Goal: Information Seeking & Learning: Learn about a topic

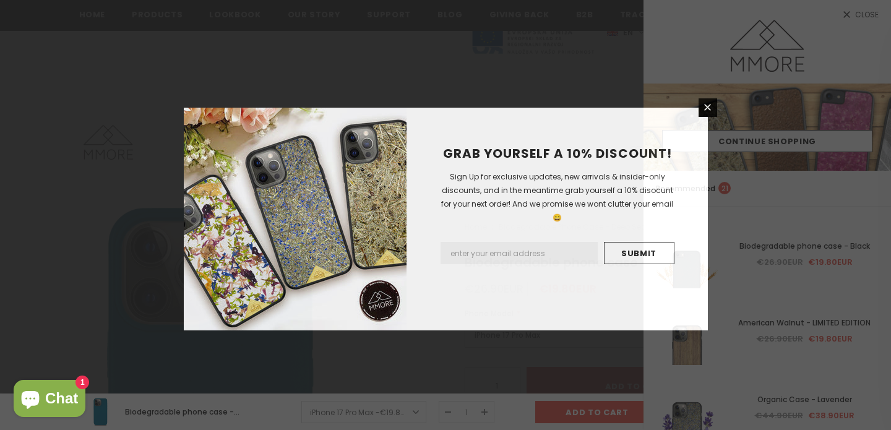
scroll to position [463, 0]
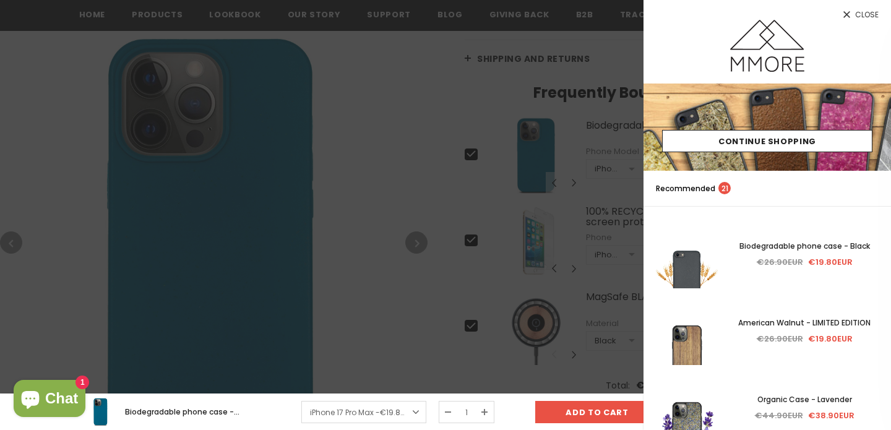
click at [355, 108] on div at bounding box center [445, 215] width 891 height 430
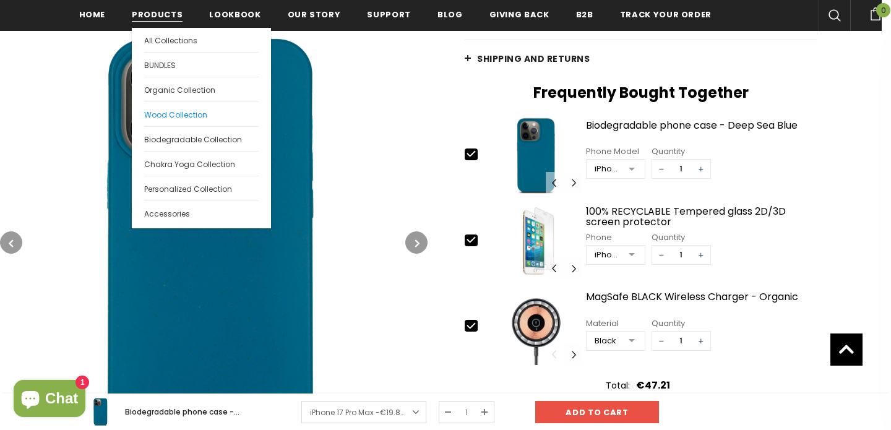
click at [180, 123] on link "Wood Collection" at bounding box center [201, 113] width 114 height 25
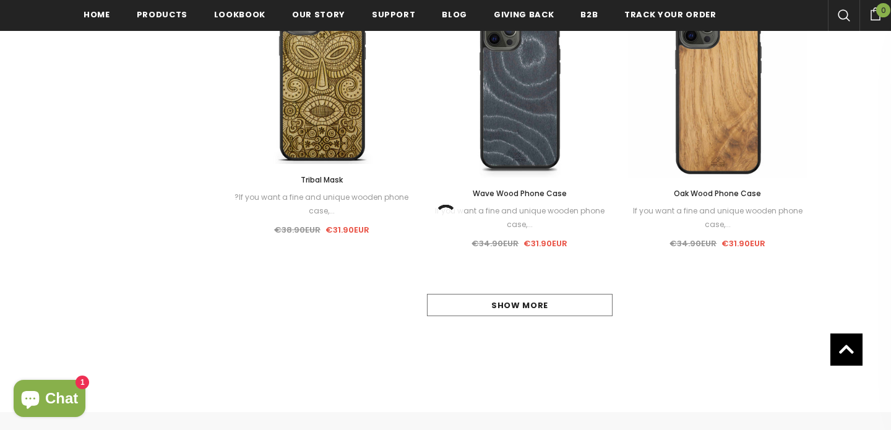
scroll to position [1236, 0]
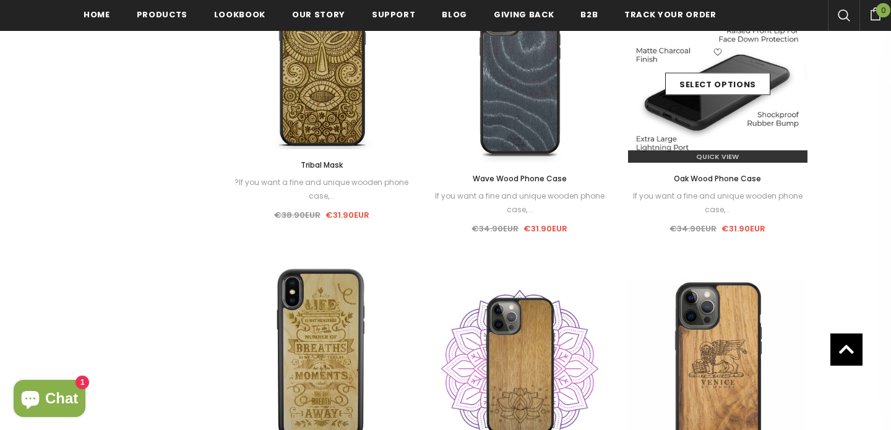
click at [714, 105] on img at bounding box center [717, 72] width 179 height 179
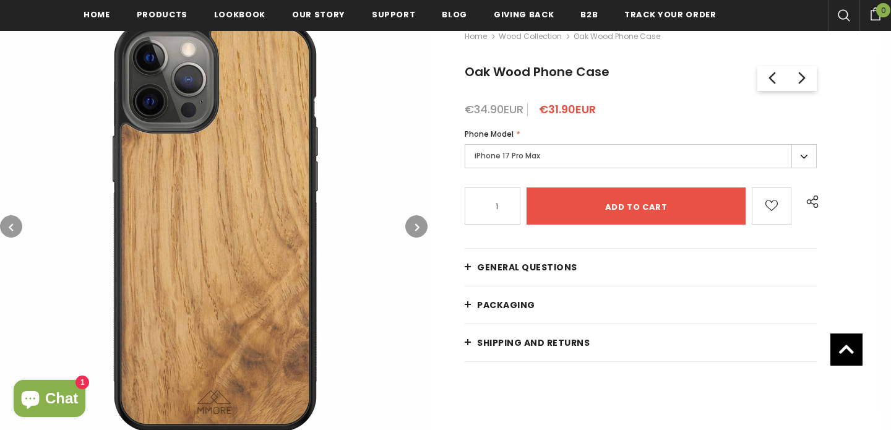
scroll to position [189, 0]
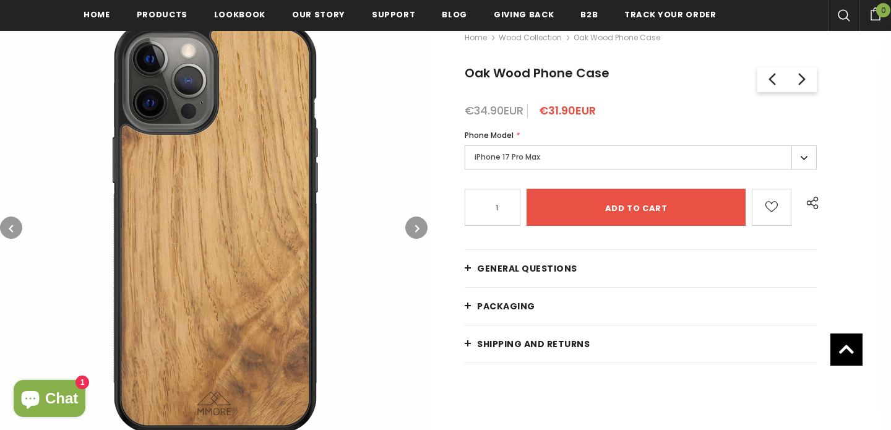
click at [257, 293] on img at bounding box center [213, 227] width 427 height 427
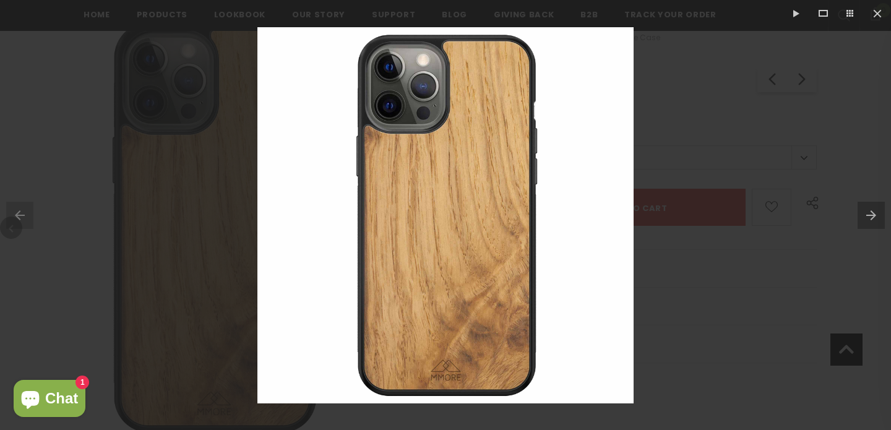
click at [871, 210] on button at bounding box center [873, 215] width 33 height 62
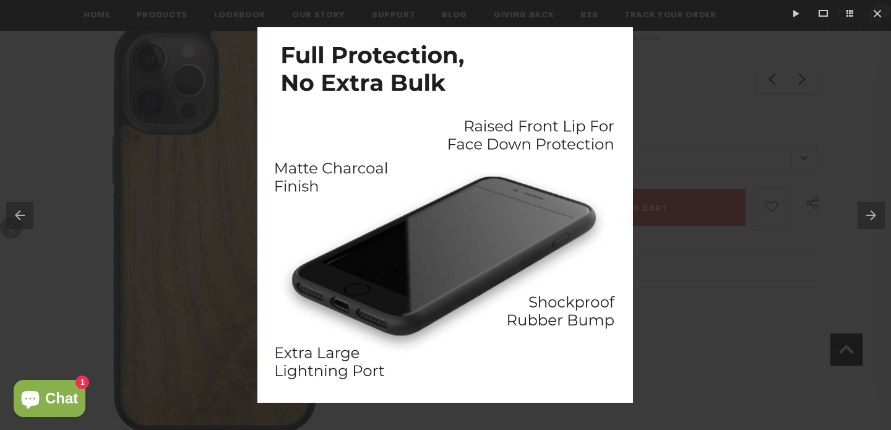
click at [871, 210] on button at bounding box center [873, 215] width 33 height 62
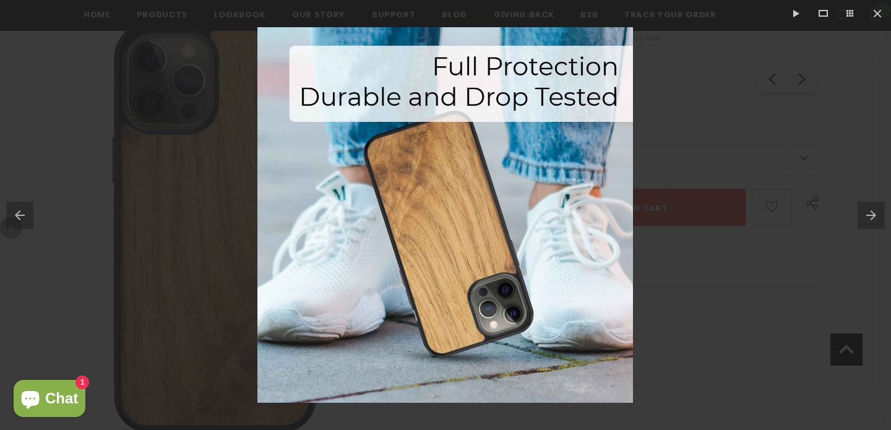
click at [871, 210] on button at bounding box center [873, 215] width 33 height 62
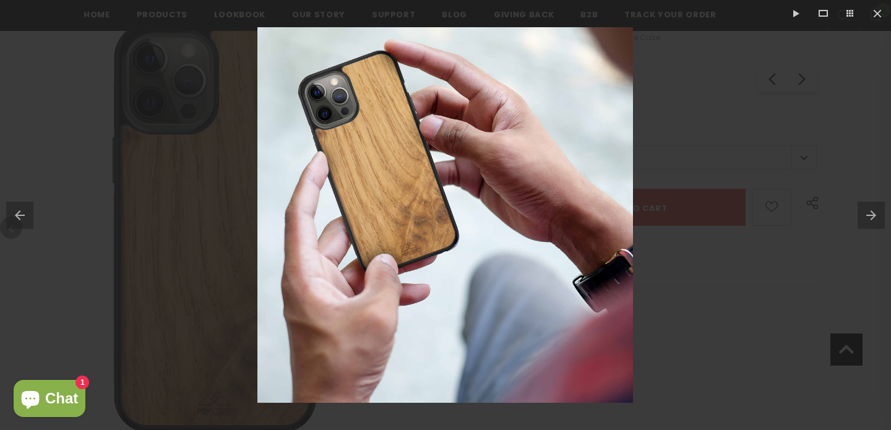
click at [871, 210] on button at bounding box center [873, 215] width 33 height 62
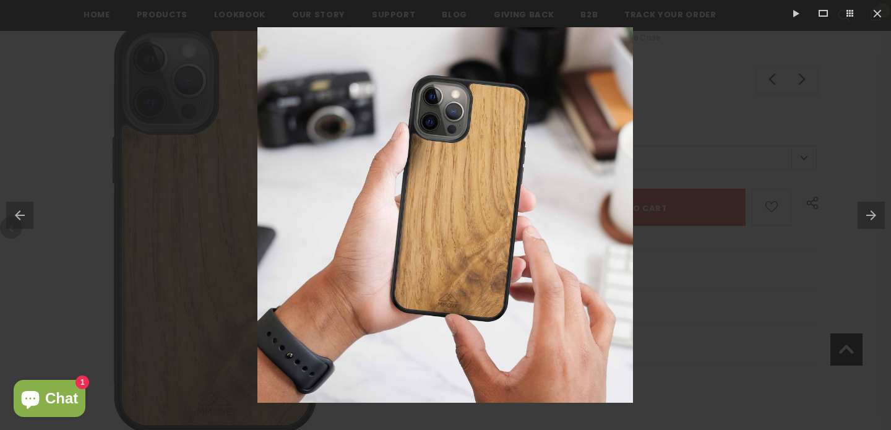
click at [871, 210] on button at bounding box center [873, 215] width 33 height 62
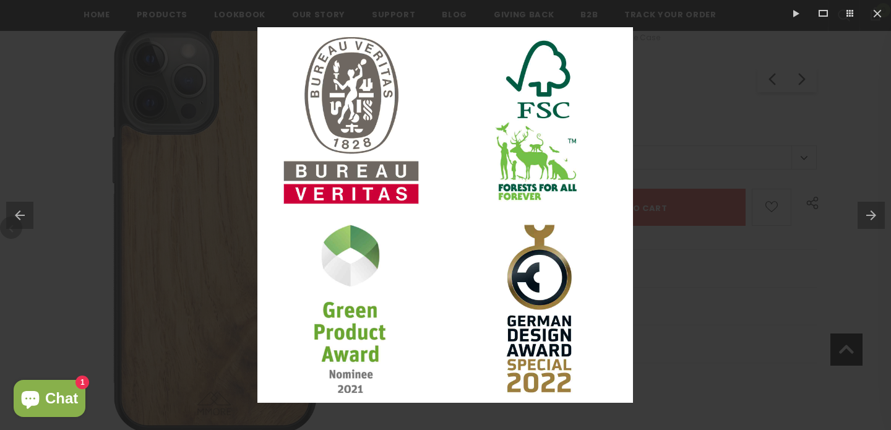
click at [871, 210] on button at bounding box center [873, 215] width 33 height 62
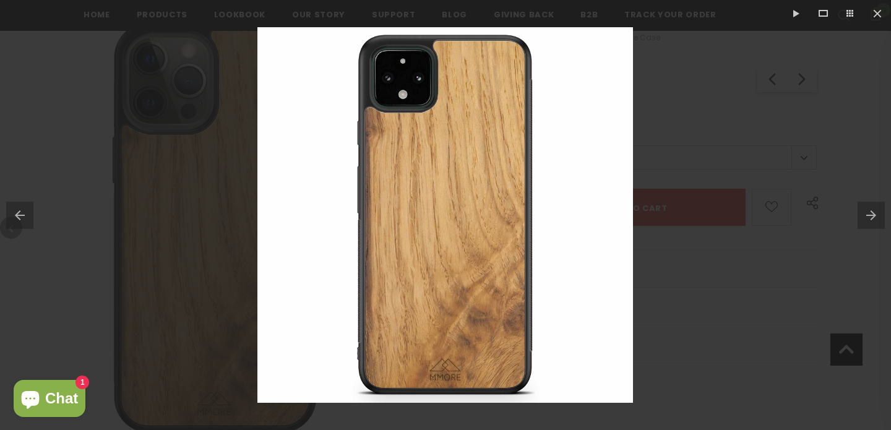
click at [871, 210] on button at bounding box center [873, 215] width 33 height 62
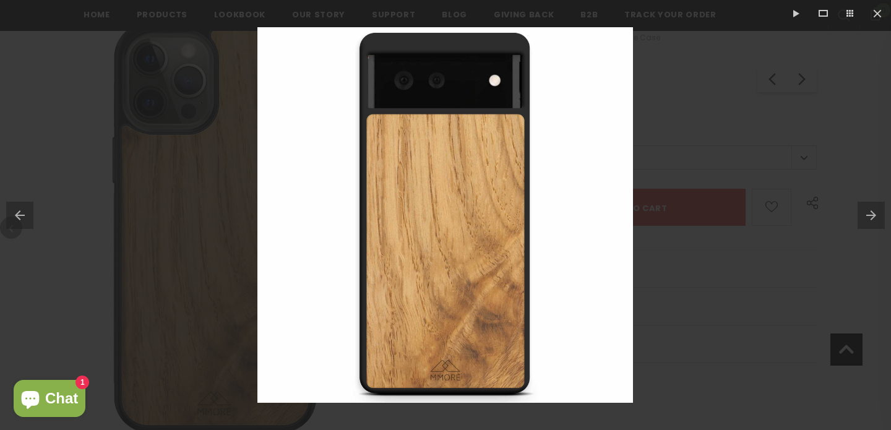
click at [871, 210] on button at bounding box center [873, 215] width 33 height 62
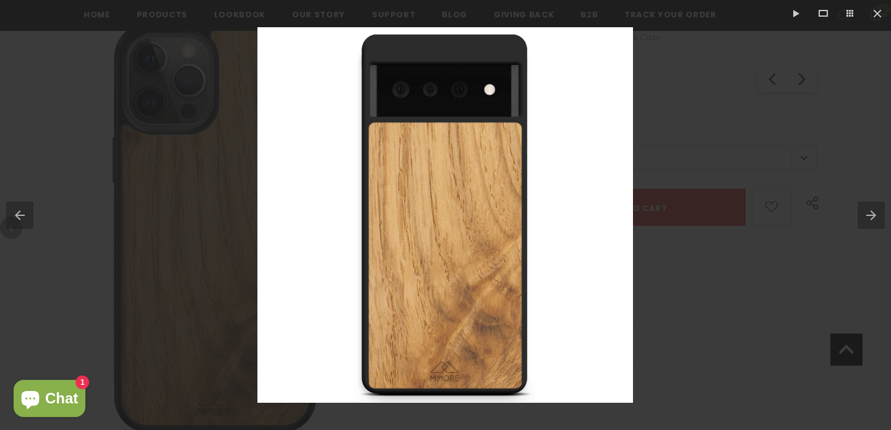
click at [871, 210] on button at bounding box center [873, 215] width 33 height 62
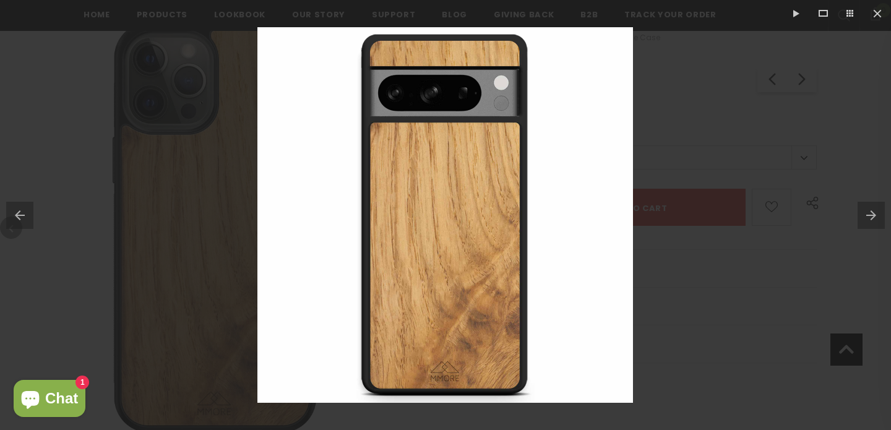
click at [871, 210] on button at bounding box center [873, 215] width 33 height 62
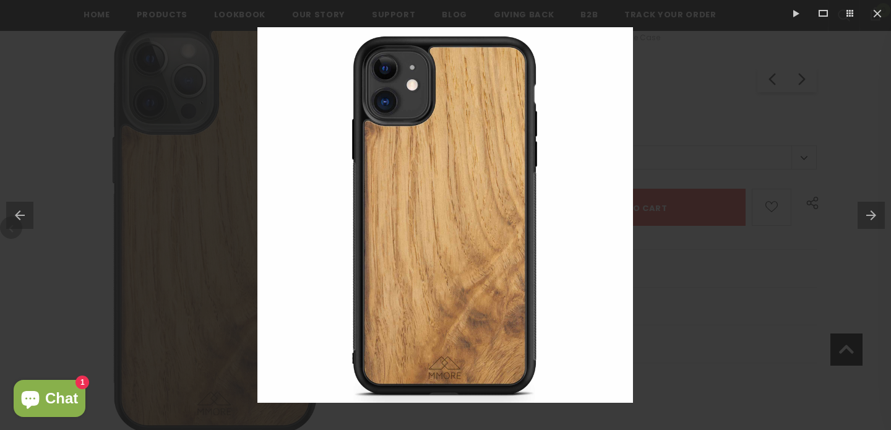
click at [871, 210] on button at bounding box center [873, 215] width 33 height 62
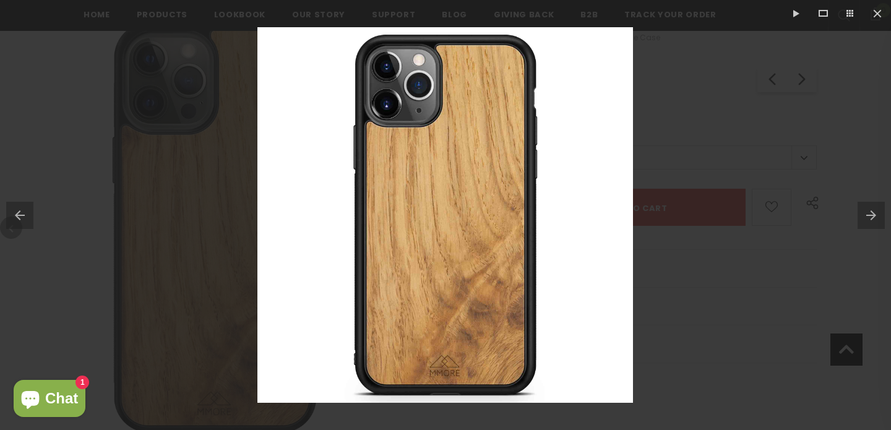
click at [871, 210] on button at bounding box center [873, 215] width 33 height 62
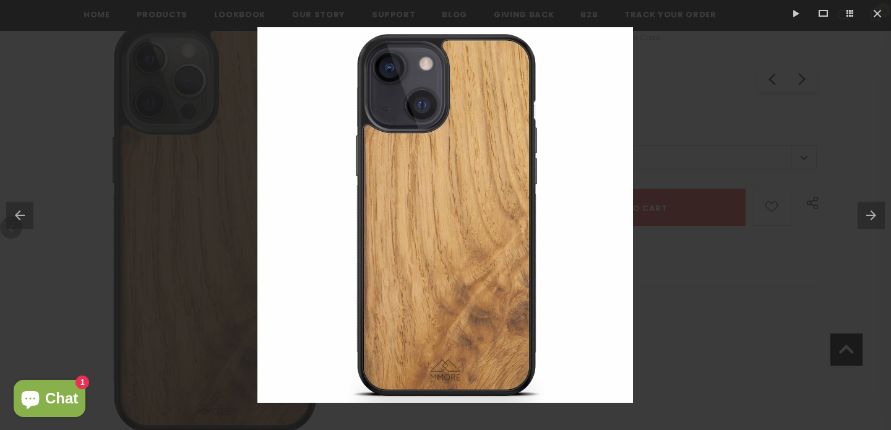
click at [871, 210] on button at bounding box center [873, 215] width 33 height 62
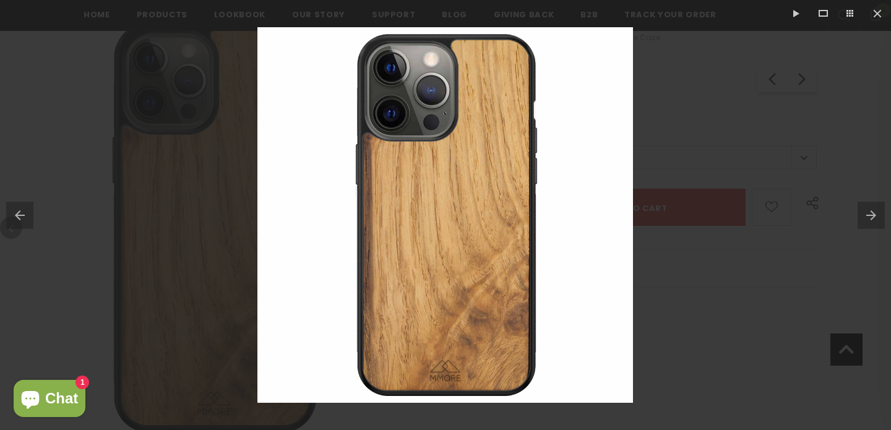
click at [871, 210] on button at bounding box center [873, 215] width 33 height 62
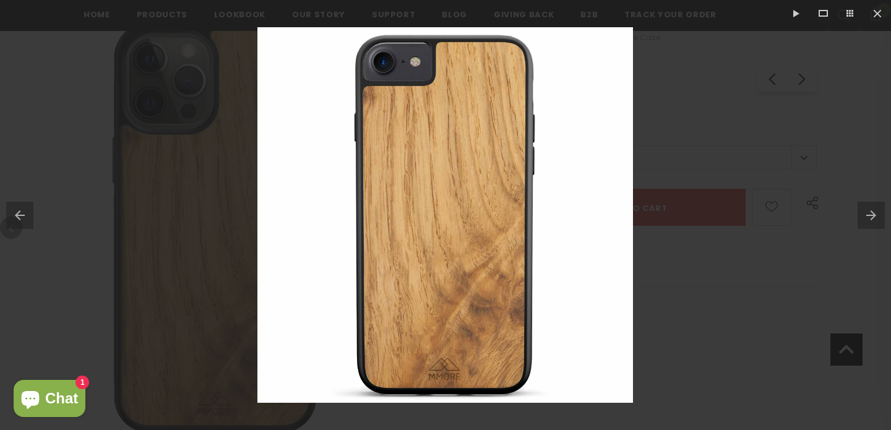
click at [15, 215] on button at bounding box center [16, 215] width 33 height 62
